Goal: Find specific page/section: Find specific page/section

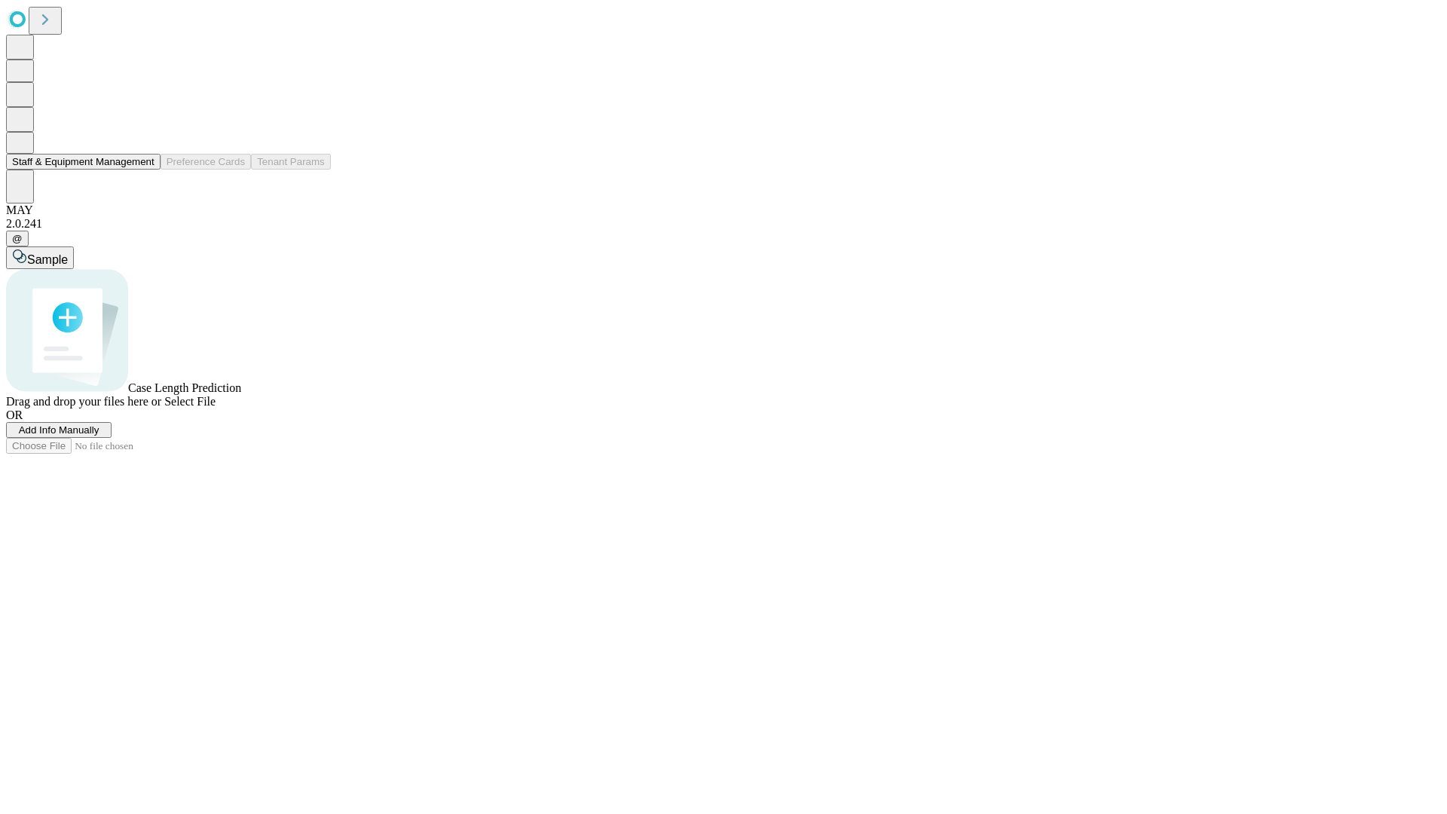
click at [141, 170] on button "Staff & Equipment Management" at bounding box center [83, 162] width 155 height 16
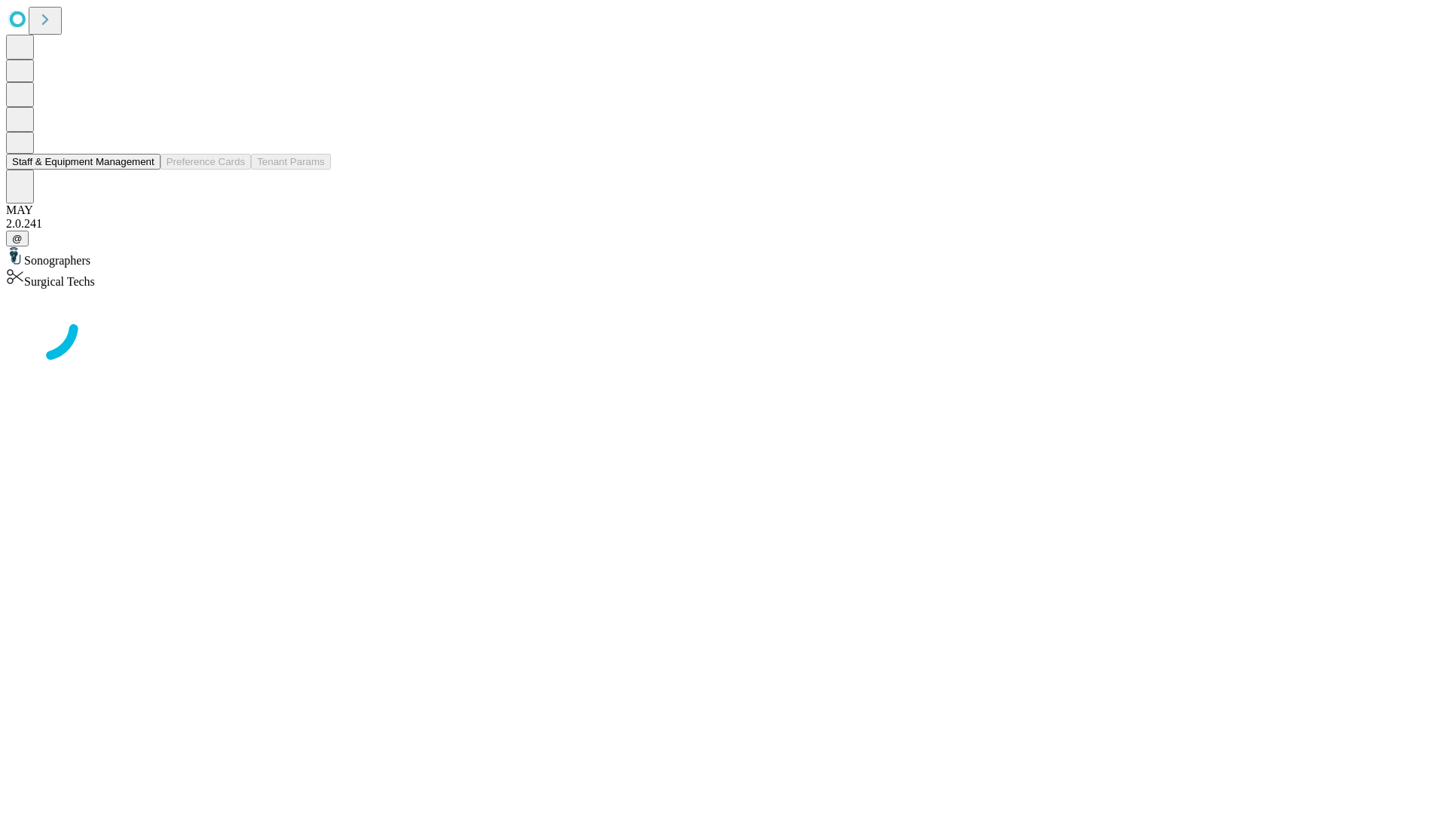
click at [144, 170] on button "Staff & Equipment Management" at bounding box center [83, 162] width 155 height 16
